Goal: Find specific page/section: Find specific page/section

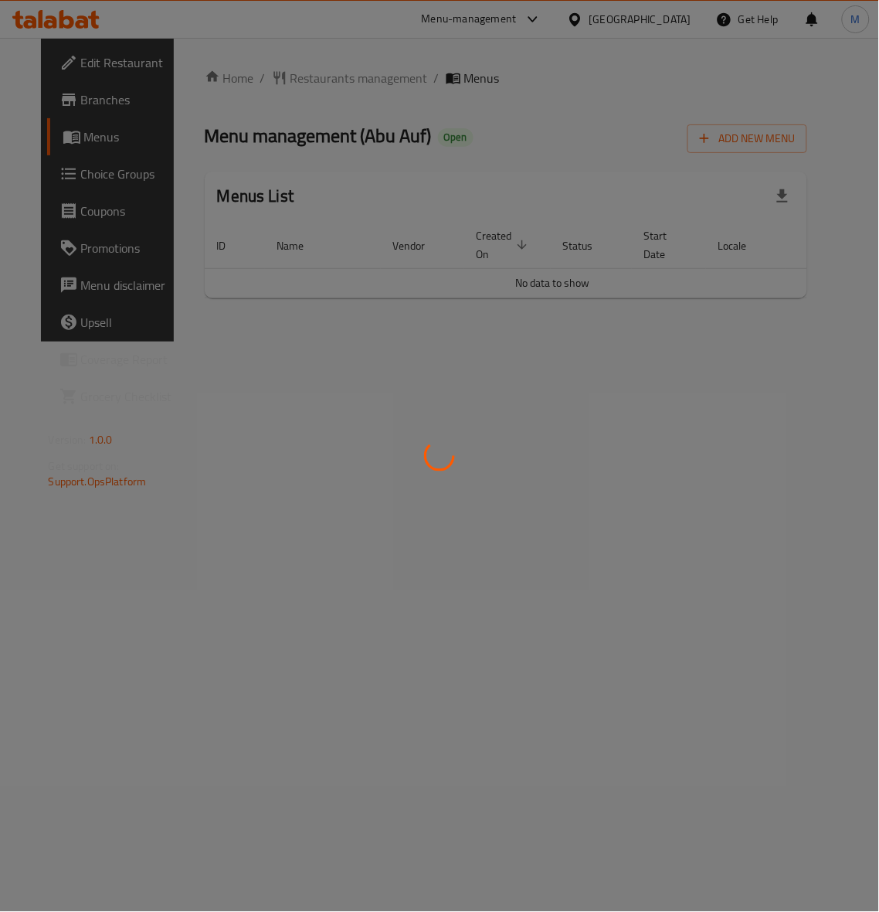
drag, startPoint x: 481, startPoint y: 305, endPoint x: 596, endPoint y: 304, distance: 115.1
click at [596, 304] on div at bounding box center [439, 456] width 879 height 912
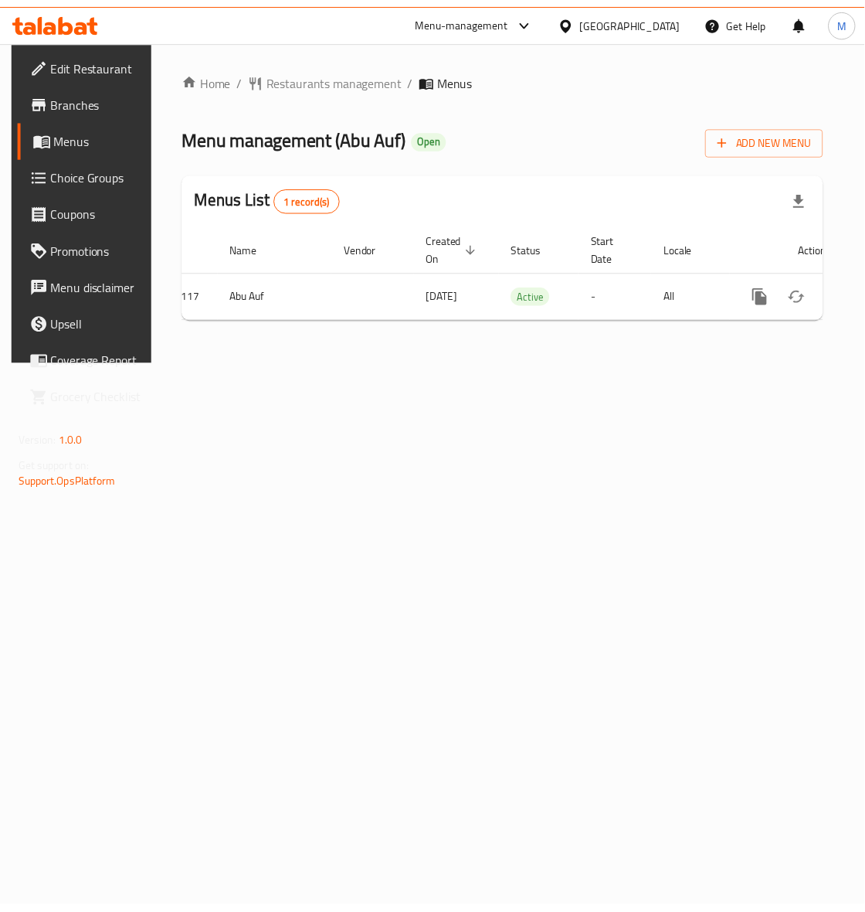
scroll to position [0, 83]
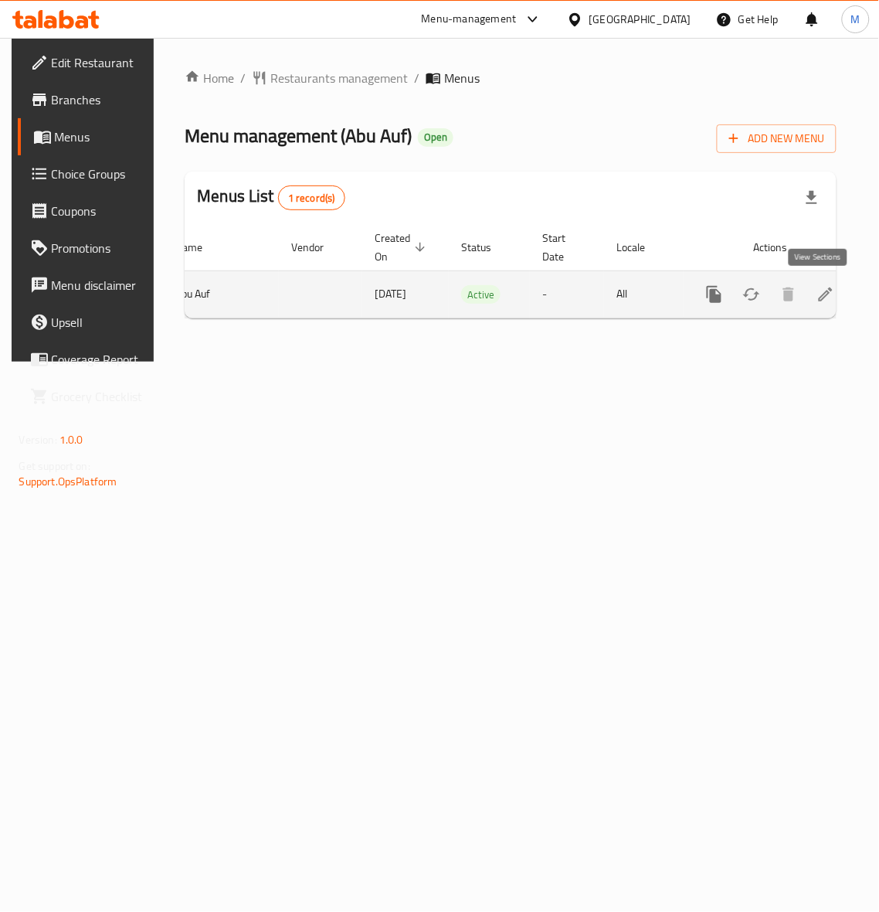
click at [821, 298] on icon "enhanced table" at bounding box center [826, 294] width 19 height 19
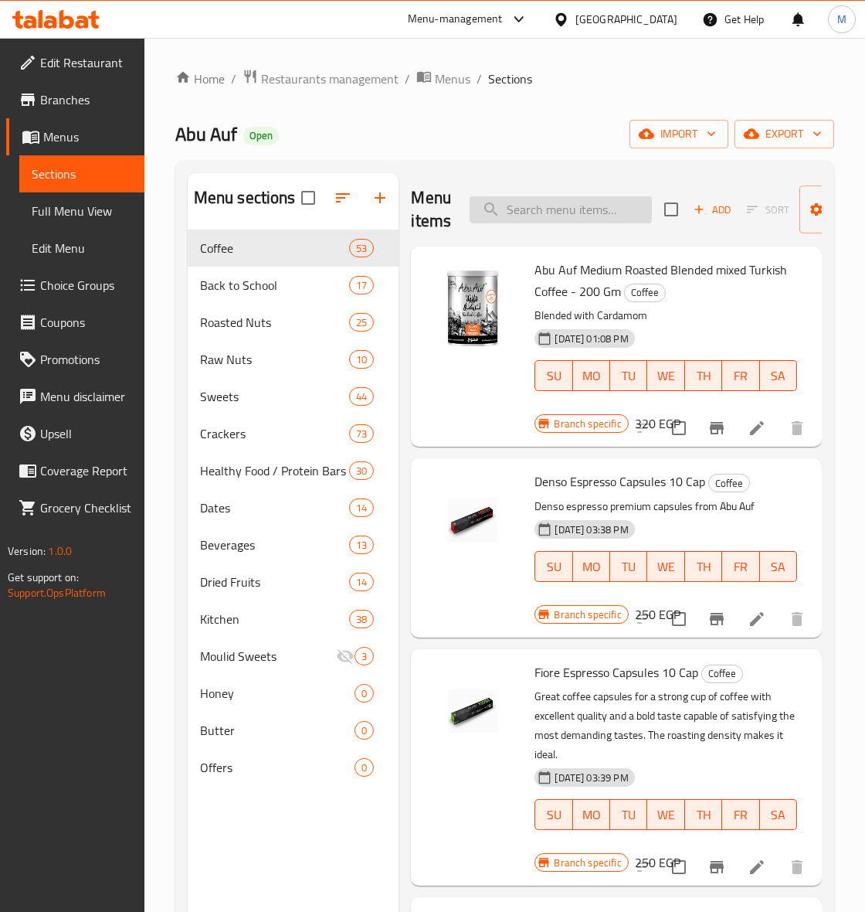
click at [584, 216] on input "search" at bounding box center [561, 209] width 182 height 27
paste input "Roasted Salted Almonds 275 Gm Offer"
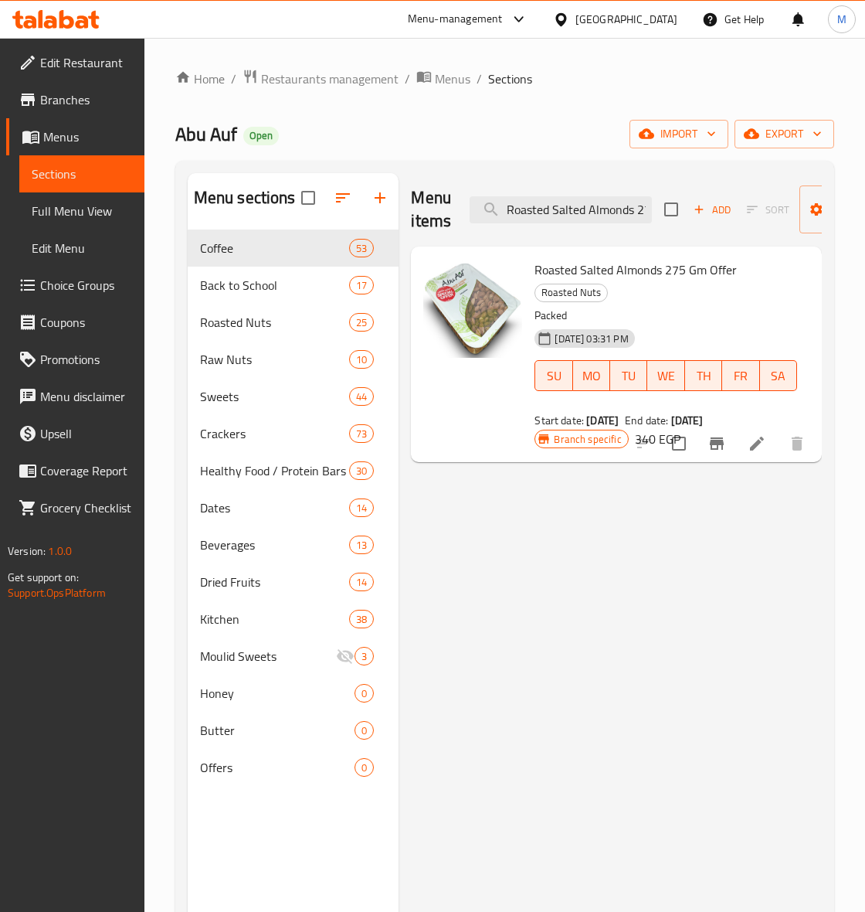
click at [694, 283] on h6 "Roasted Salted Almonds 275 Gm Offer Roasted Nuts" at bounding box center [666, 280] width 263 height 43
click at [688, 280] on span "Roasted Salted Almonds 275 Gm Offer" at bounding box center [636, 269] width 202 height 23
copy h6 "Roasted Salted Almonds 275 Gm Offer"
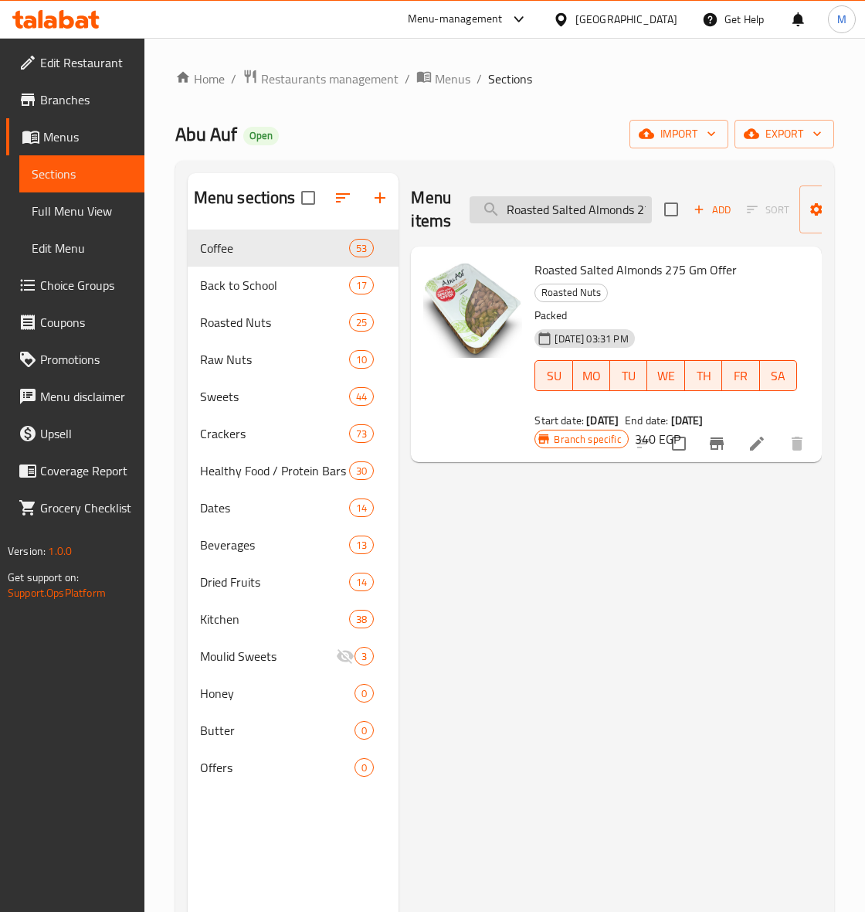
click at [556, 215] on input "Roasted Salted Almonds 275 Gm Offer" at bounding box center [561, 209] width 182 height 27
paste input "Abu Auf Mixed Nut"
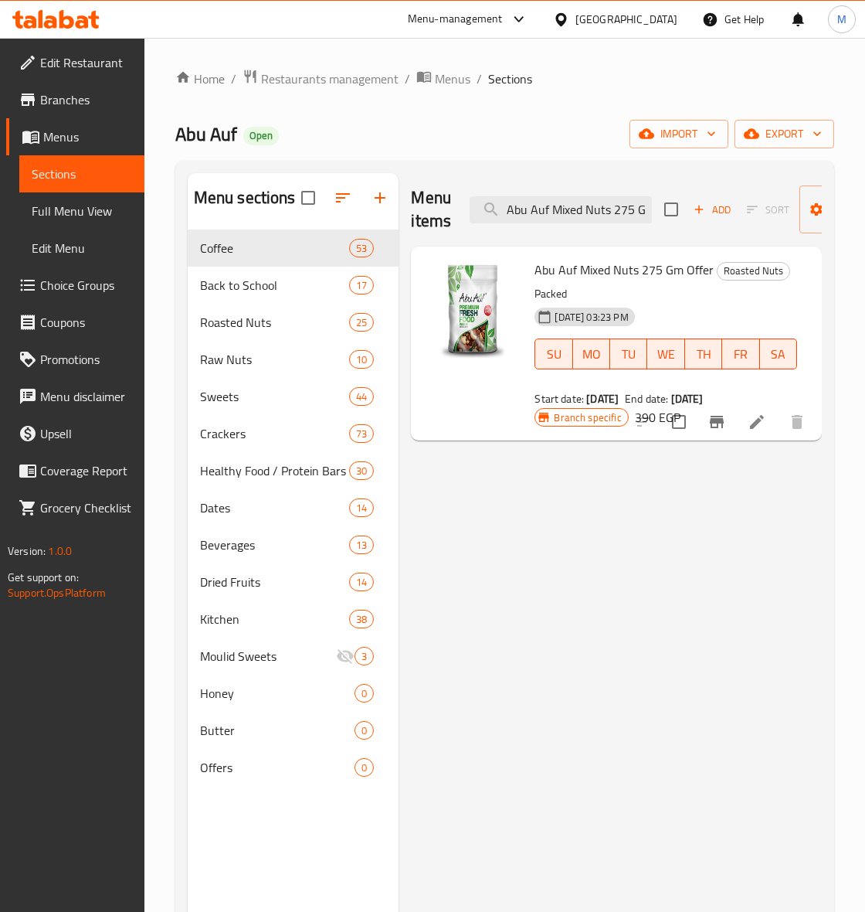
type input "Abu Auf Mixed Nuts 275 Gm Offer"
click at [287, 70] on span "Restaurants management" at bounding box center [330, 79] width 138 height 19
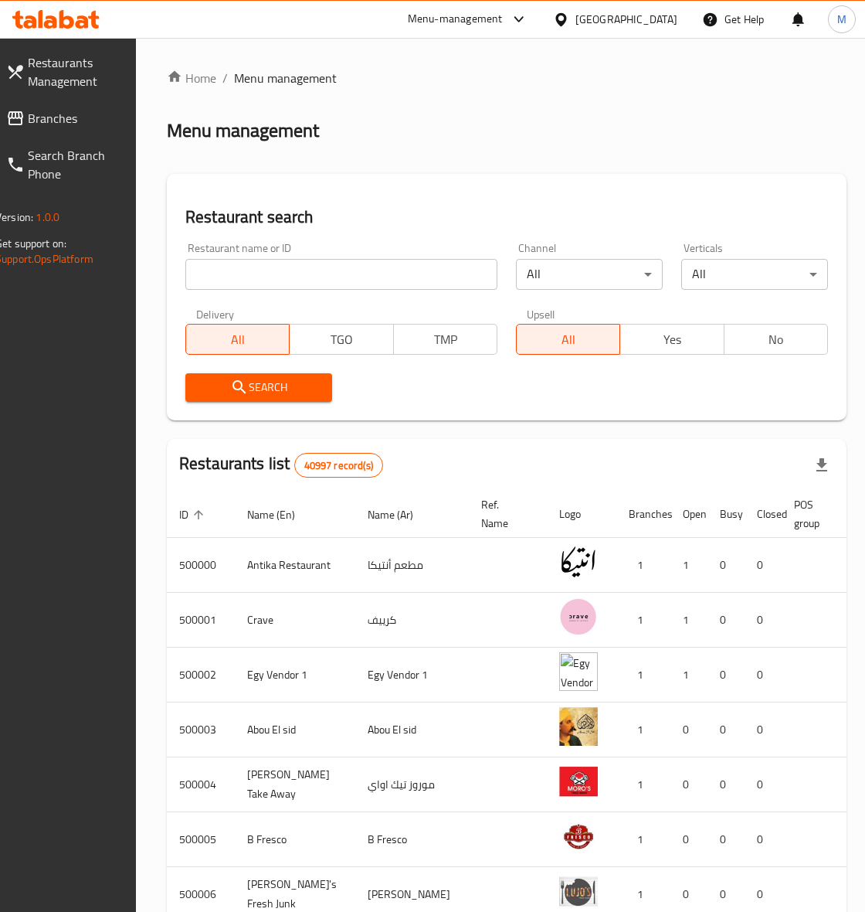
drag, startPoint x: 267, startPoint y: 276, endPoint x: 265, endPoint y: 298, distance: 22.5
click at [267, 276] on input "search" at bounding box center [341, 274] width 312 height 31
paste input "502519"
type input "502519"
click at [265, 381] on span "Search" at bounding box center [259, 387] width 122 height 19
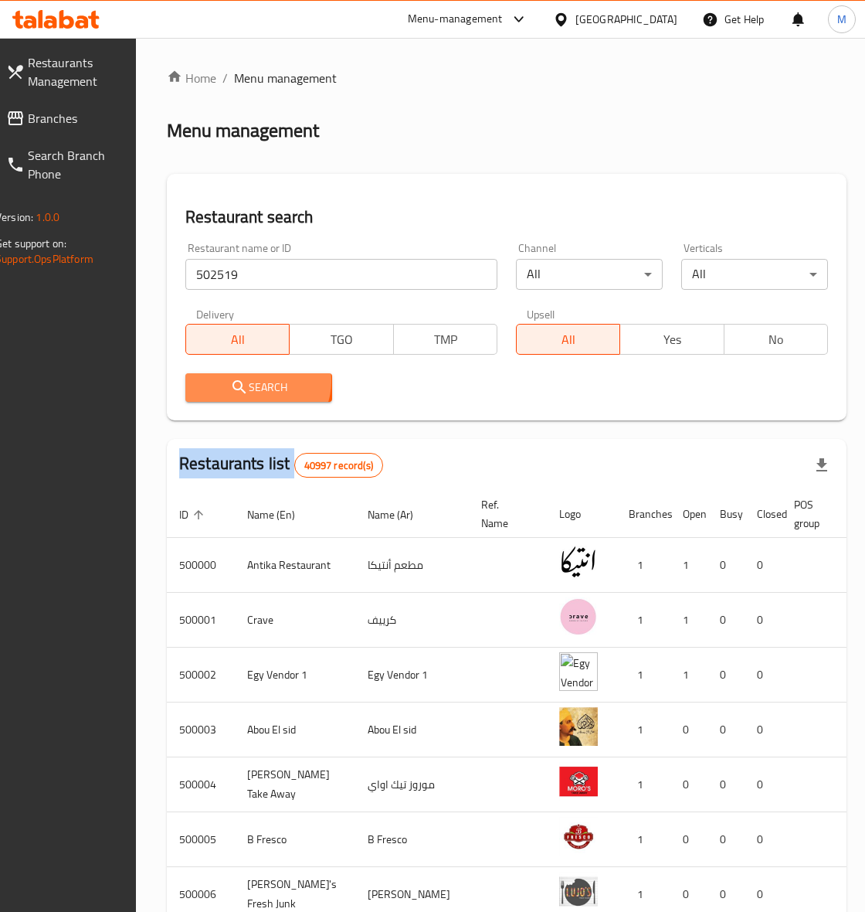
click at [265, 381] on div at bounding box center [432, 456] width 865 height 912
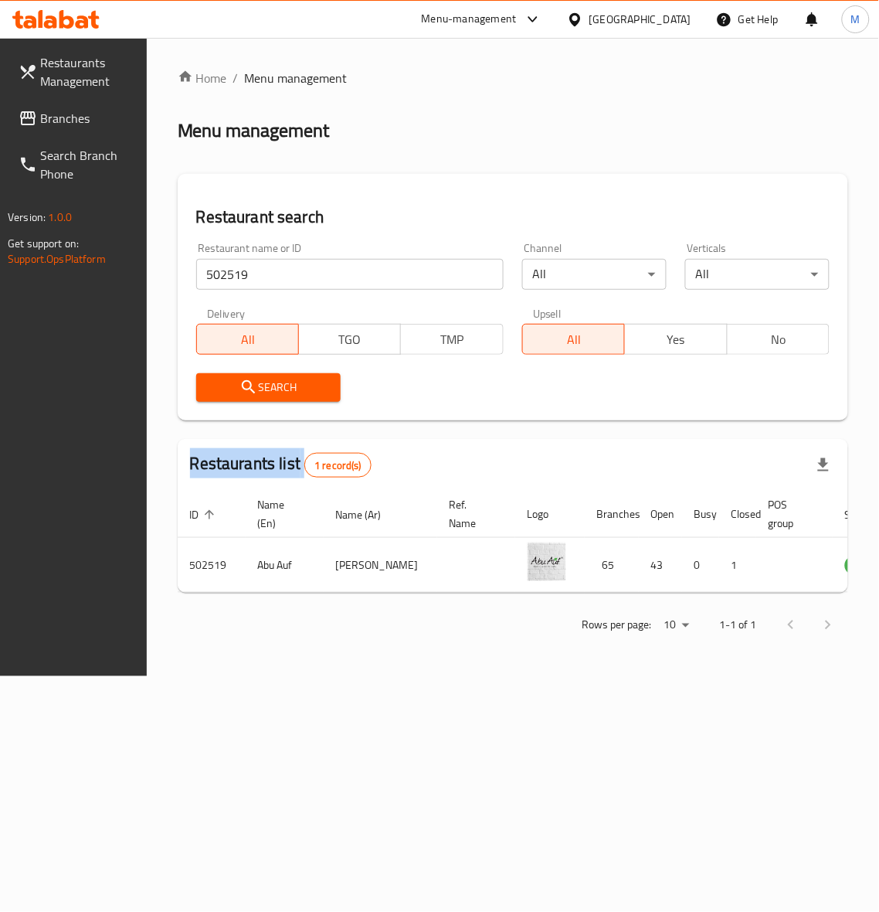
scroll to position [0, 82]
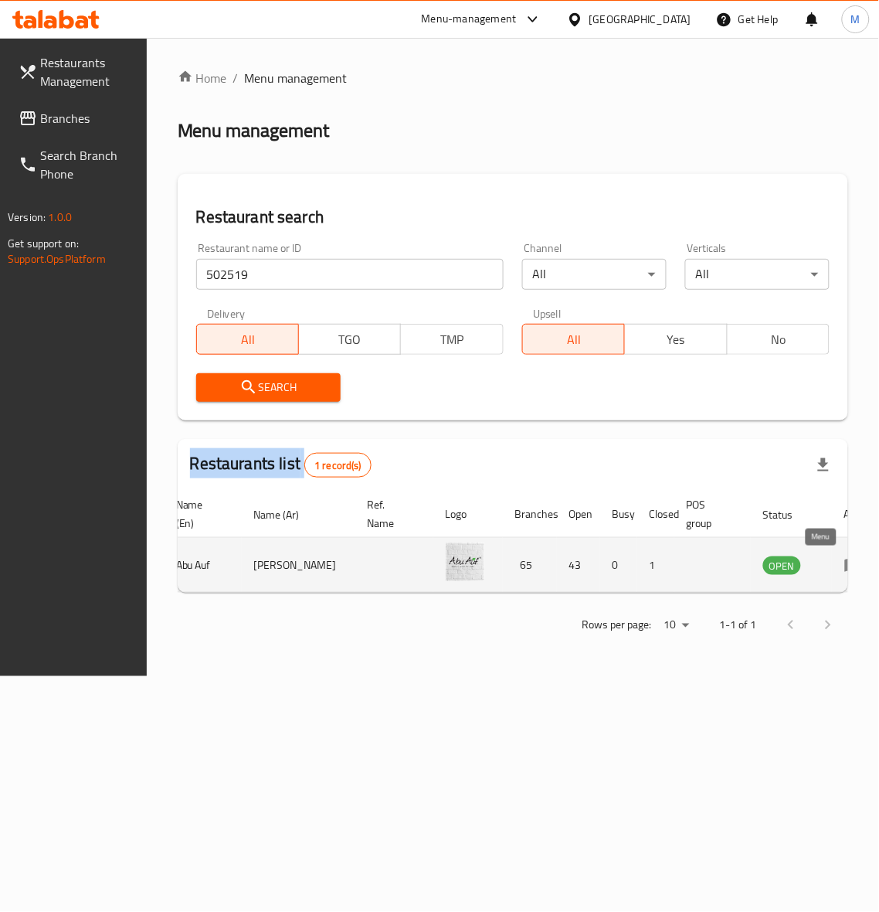
click at [845, 573] on icon "enhanced table" at bounding box center [854, 565] width 19 height 19
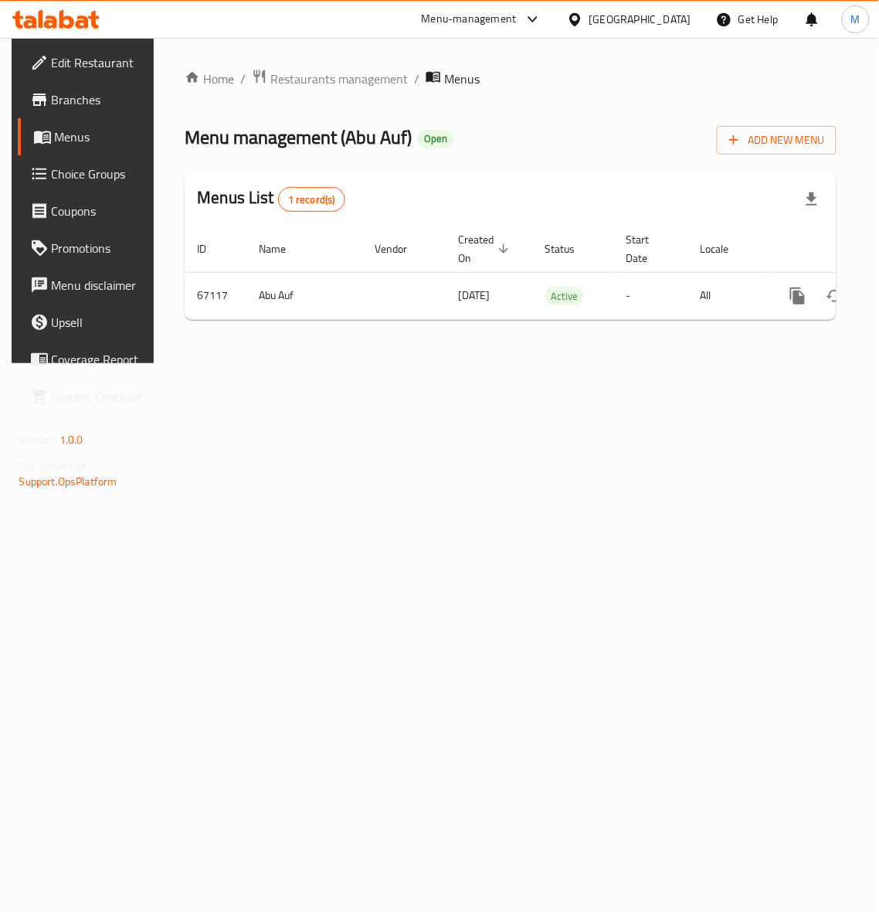
click at [56, 107] on span "Branches" at bounding box center [99, 99] width 94 height 19
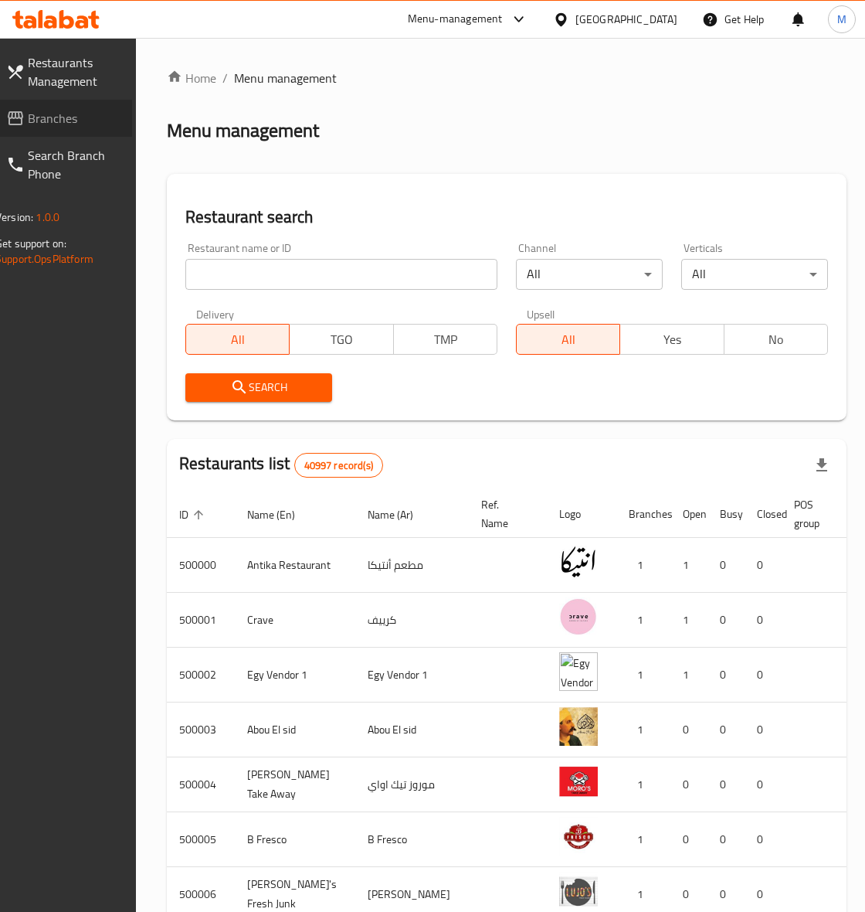
click at [68, 114] on span "Branches" at bounding box center [74, 118] width 92 height 19
